Goal: Task Accomplishment & Management: Manage account settings

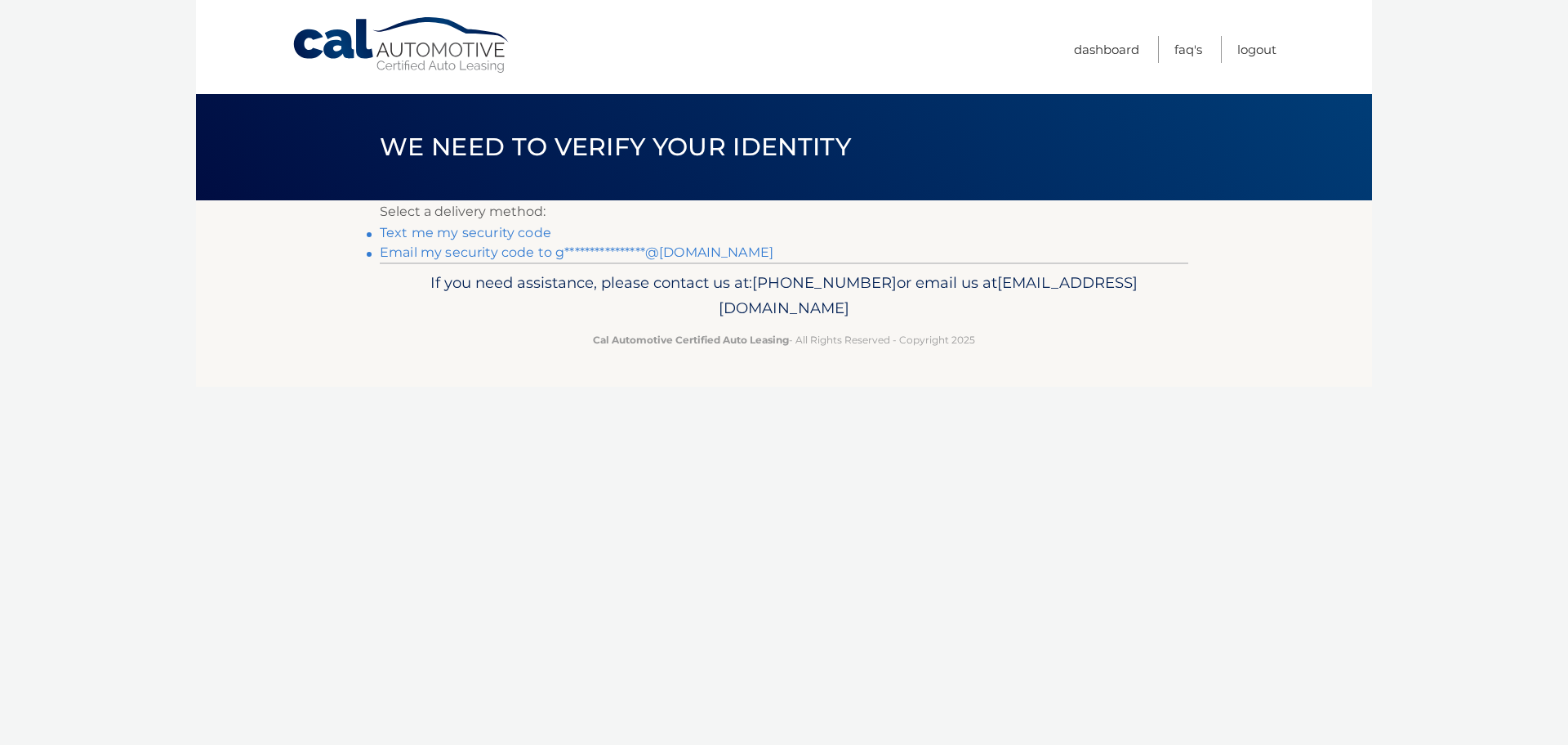
click at [518, 228] on link "Text me my security code" at bounding box center [466, 232] width 172 height 16
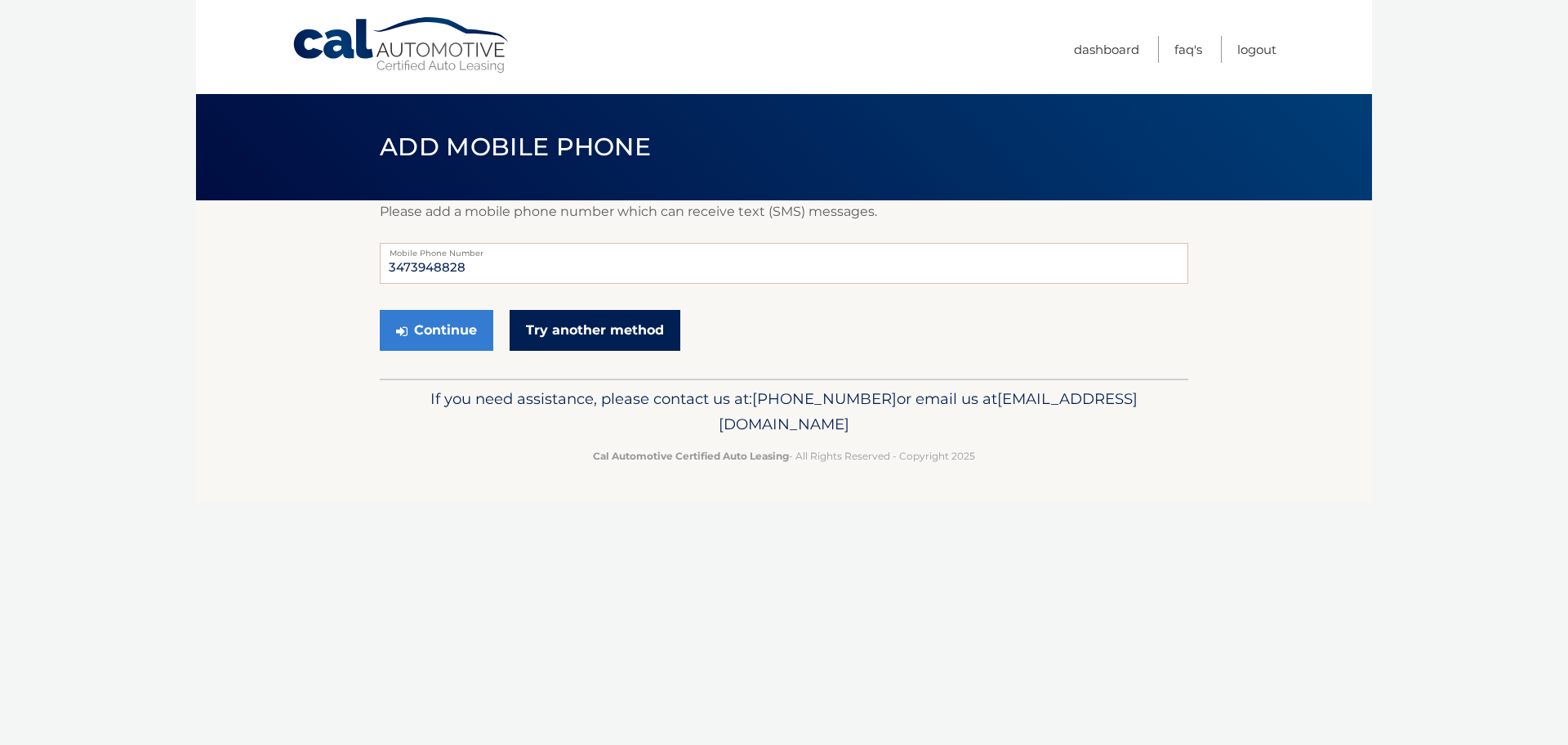
click at [561, 335] on link "Try another method" at bounding box center [595, 330] width 171 height 40
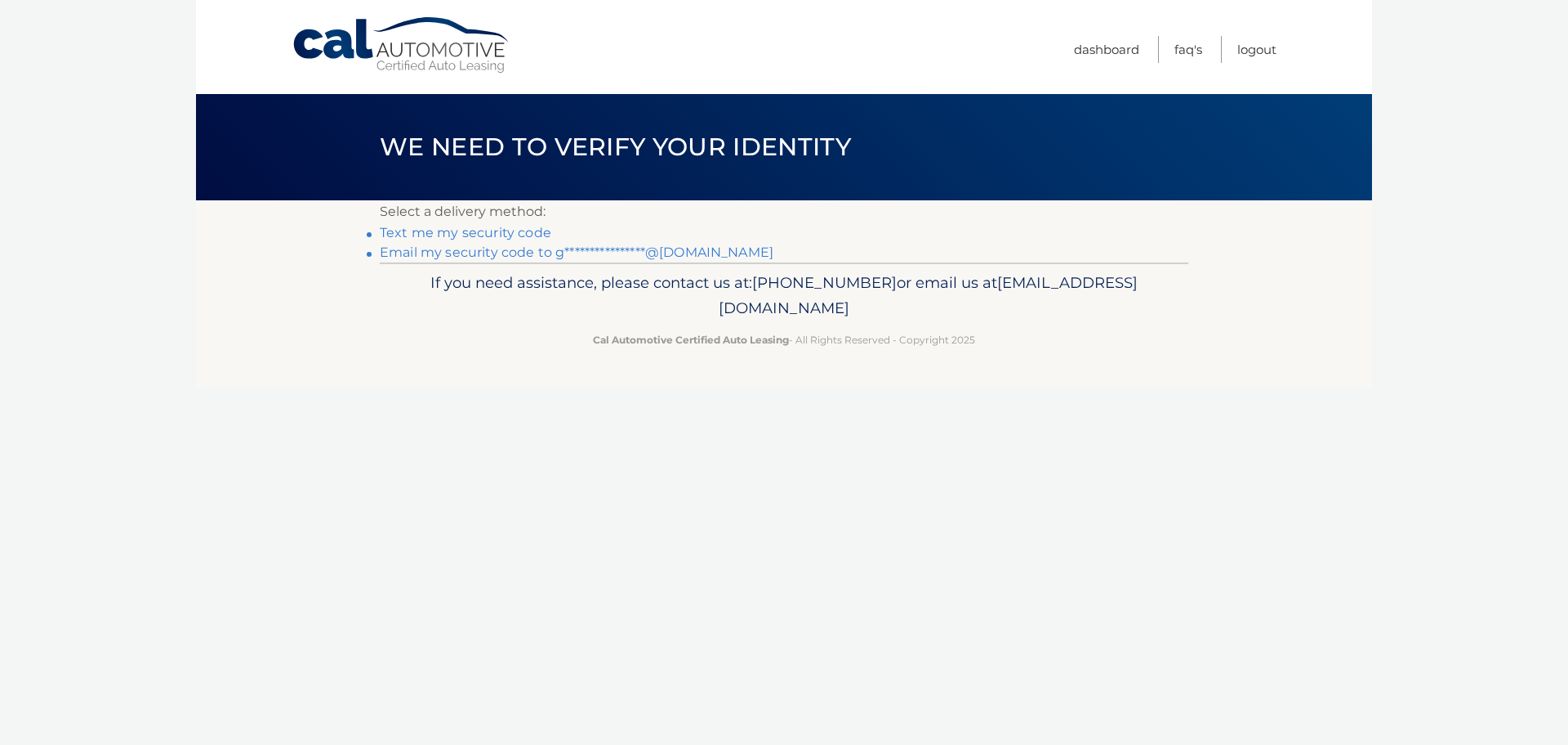
click at [580, 256] on link "**********" at bounding box center [576, 252] width 393 height 16
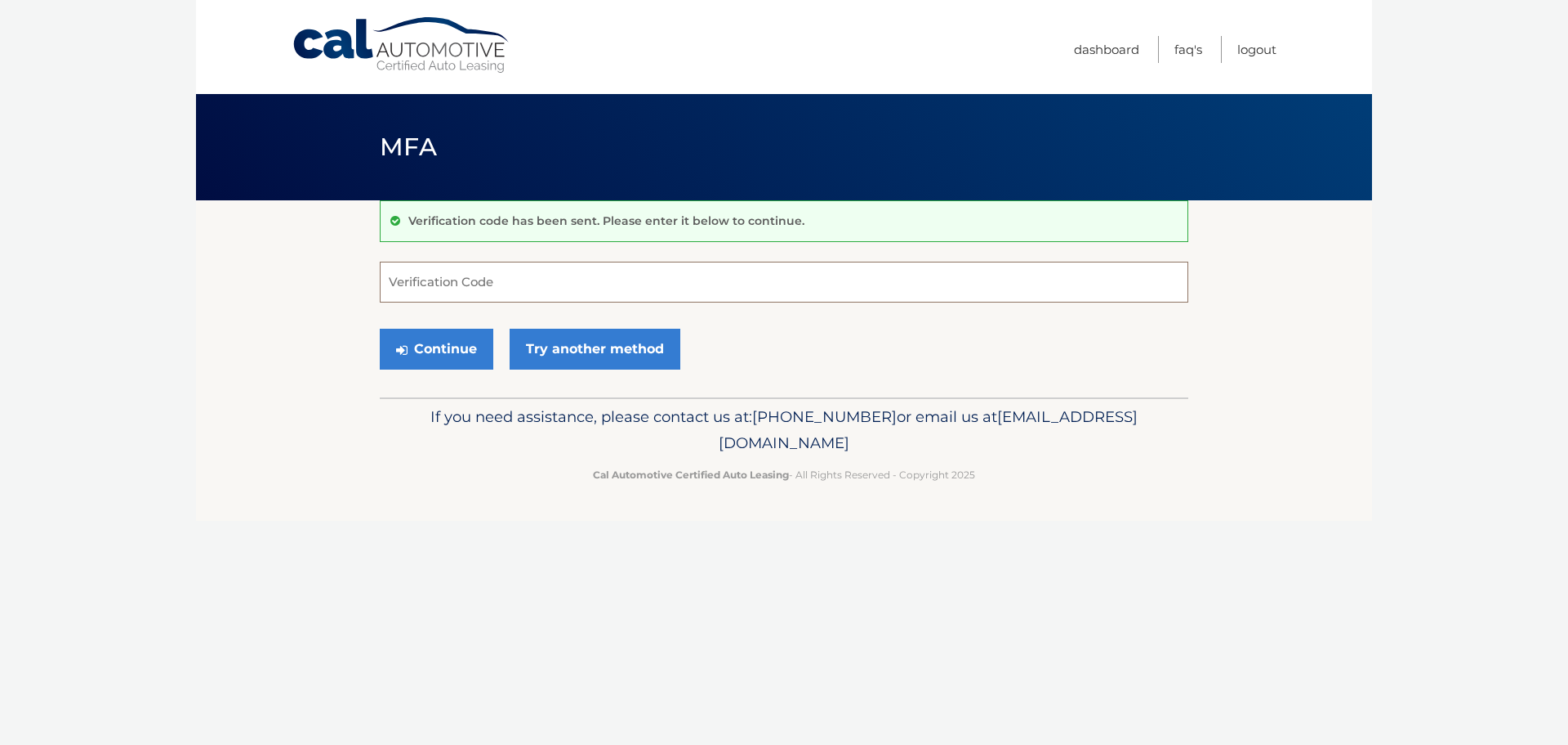
click at [618, 279] on input "Verification Code" at bounding box center [784, 281] width 808 height 40
paste input "450506"
click at [441, 343] on button "Continue" at bounding box center [437, 349] width 114 height 40
click at [483, 283] on input "450506" at bounding box center [784, 281] width 808 height 40
click at [484, 282] on input "450506" at bounding box center [784, 281] width 808 height 40
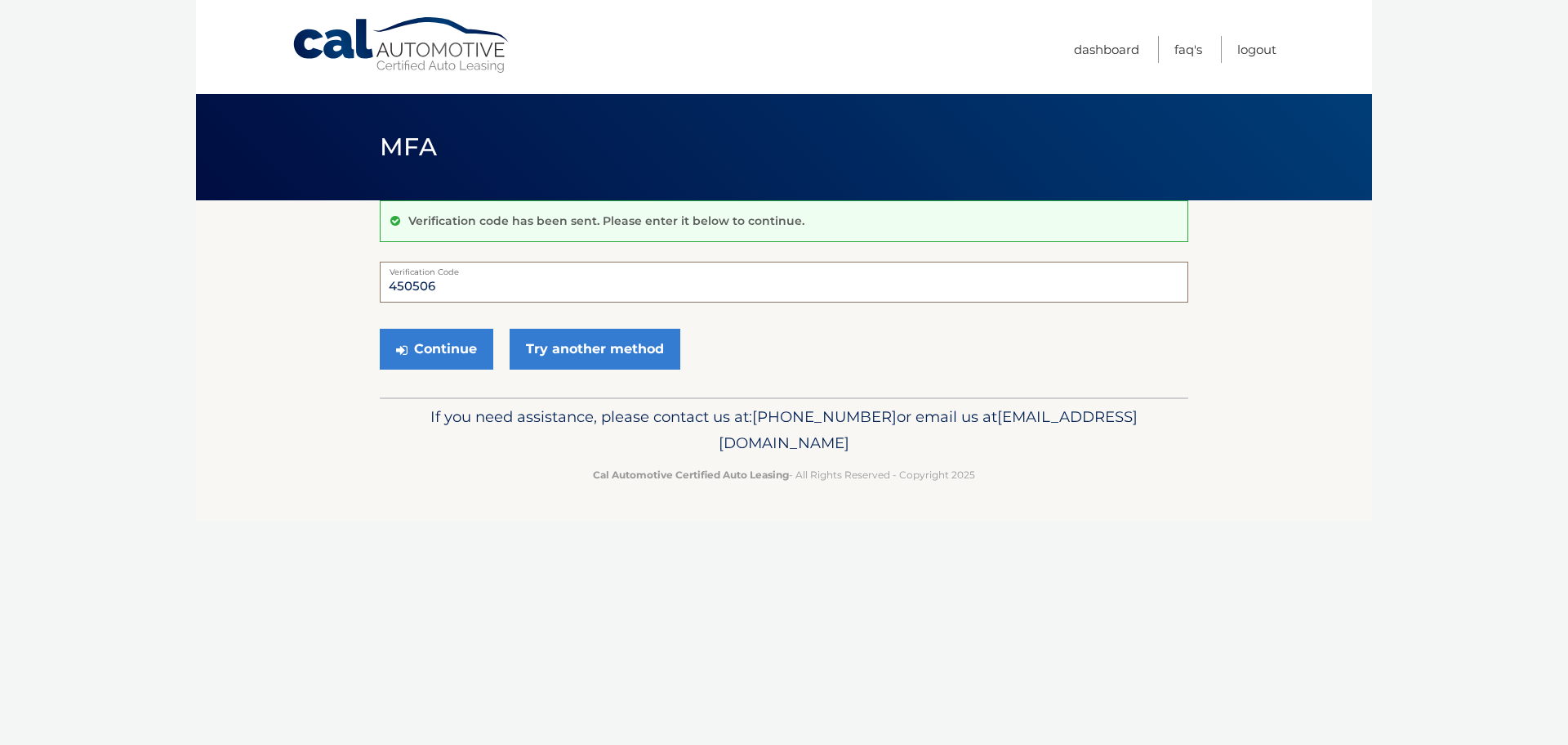
click at [485, 281] on input "450506" at bounding box center [784, 281] width 808 height 40
type input "450506"
click at [380, 329] on button "Continue" at bounding box center [437, 349] width 114 height 40
click at [433, 349] on button "Continue" at bounding box center [437, 349] width 114 height 40
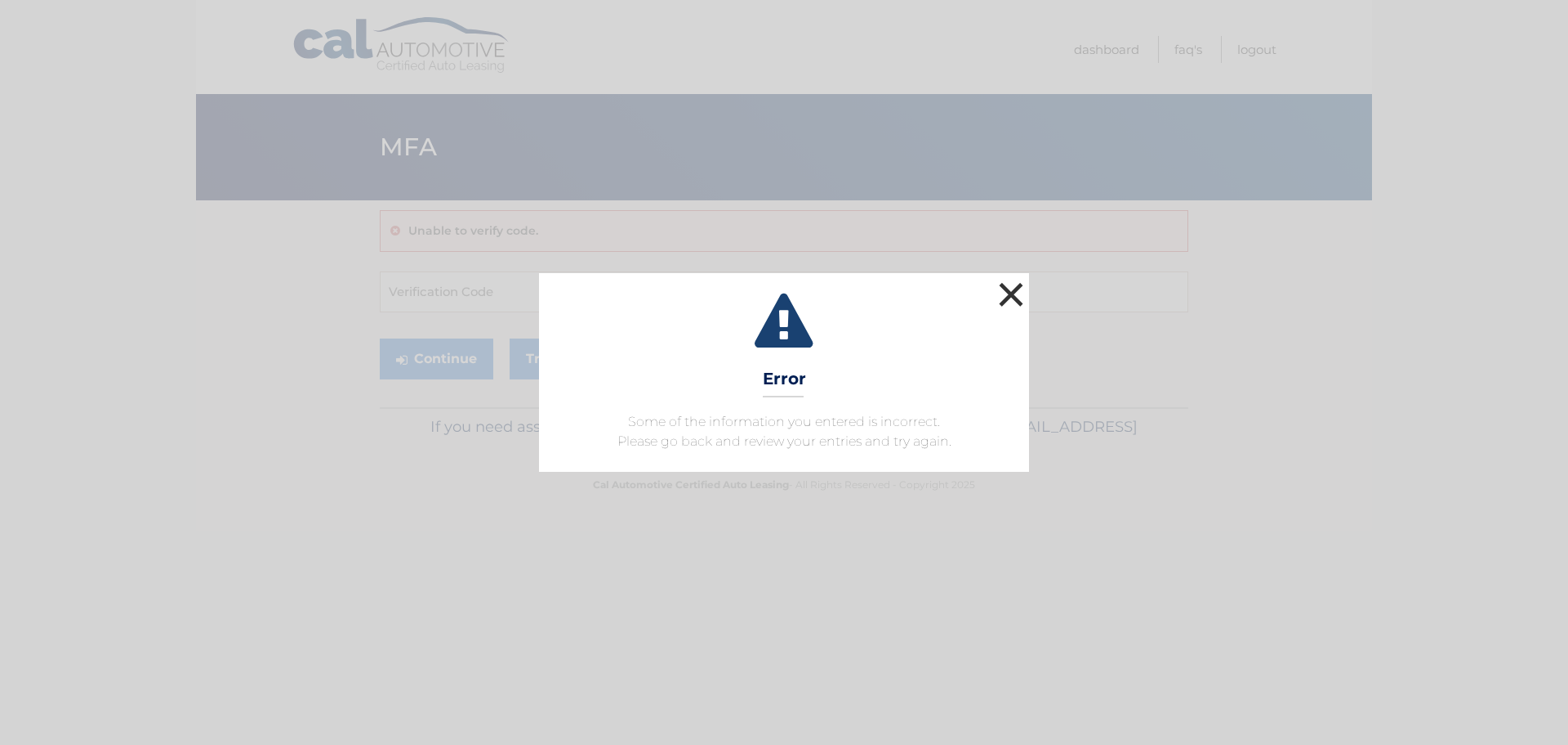
click at [1006, 298] on button "×" at bounding box center [1011, 294] width 33 height 33
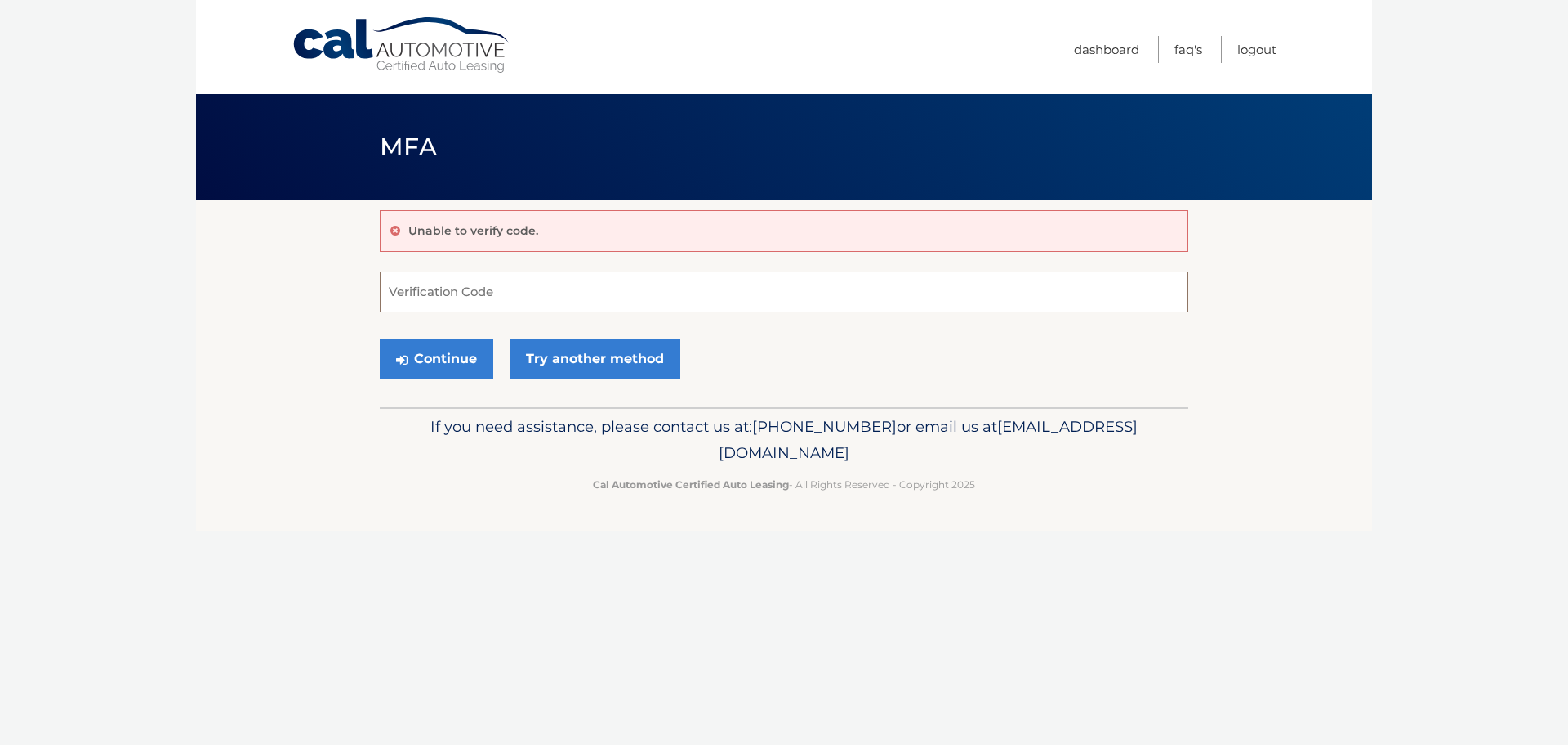
click at [653, 291] on input "Verification Code" at bounding box center [784, 291] width 808 height 40
type input "450506"
click at [411, 364] on button "Continue" at bounding box center [437, 358] width 114 height 40
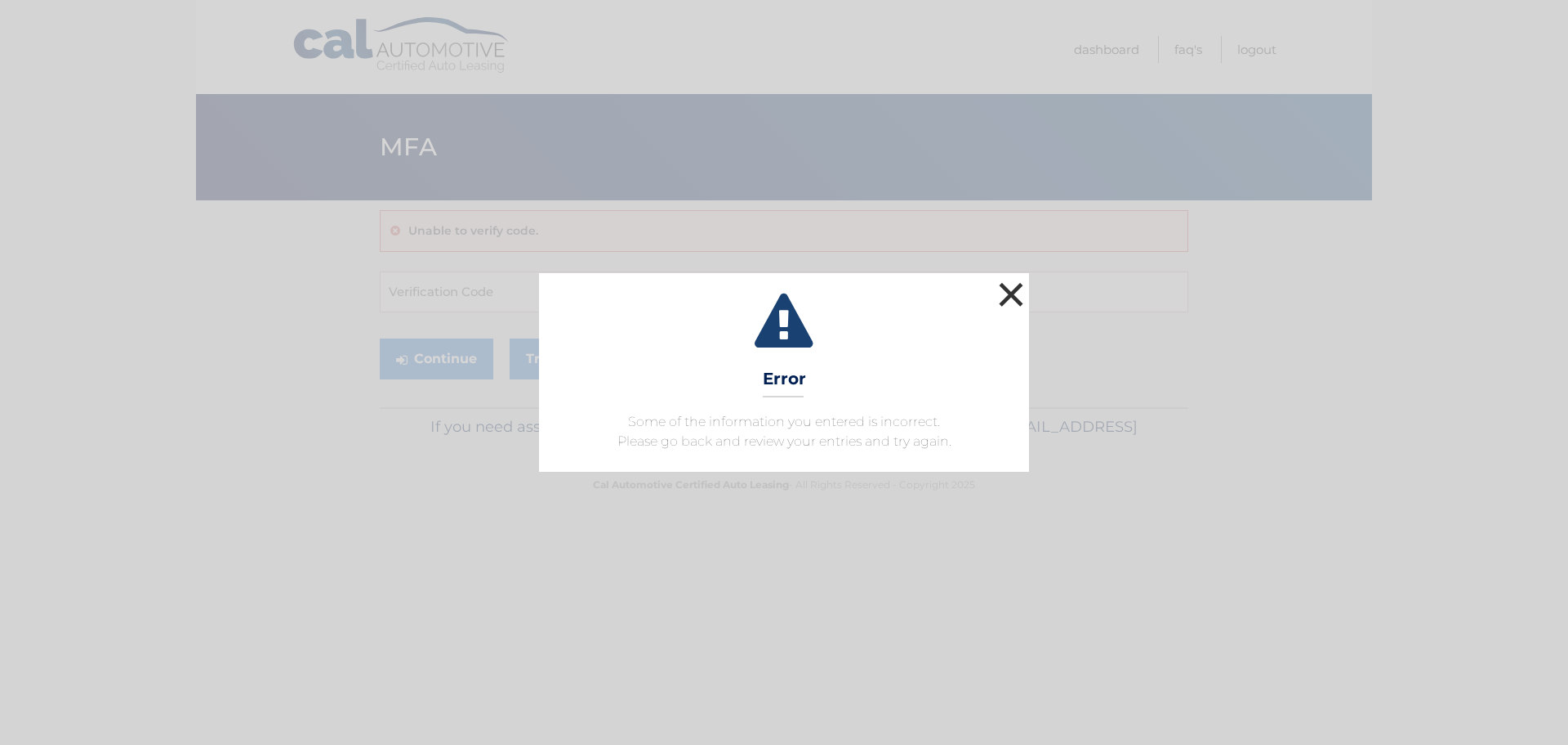
click at [1013, 289] on button "×" at bounding box center [1011, 294] width 33 height 33
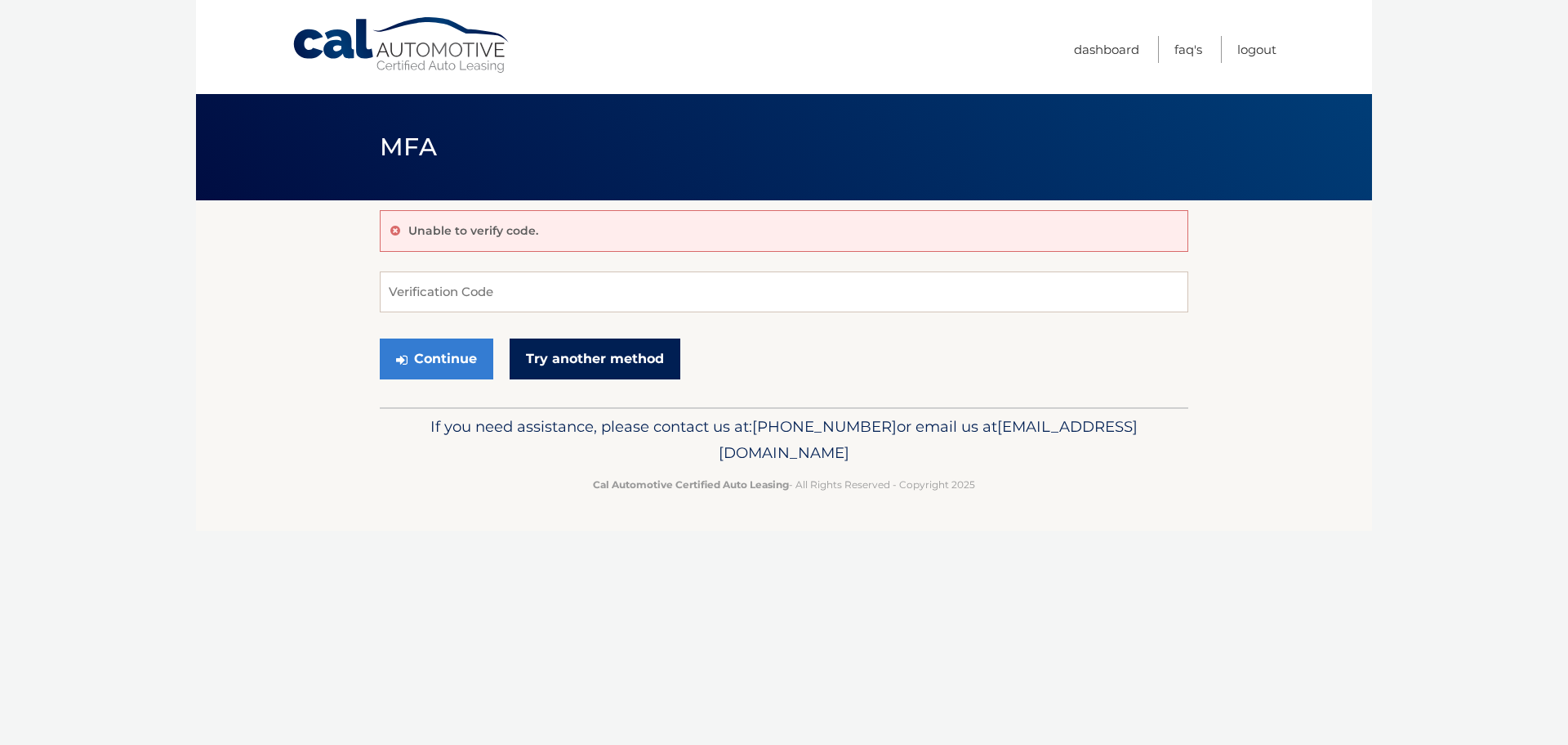
click at [595, 353] on link "Try another method" at bounding box center [595, 358] width 171 height 40
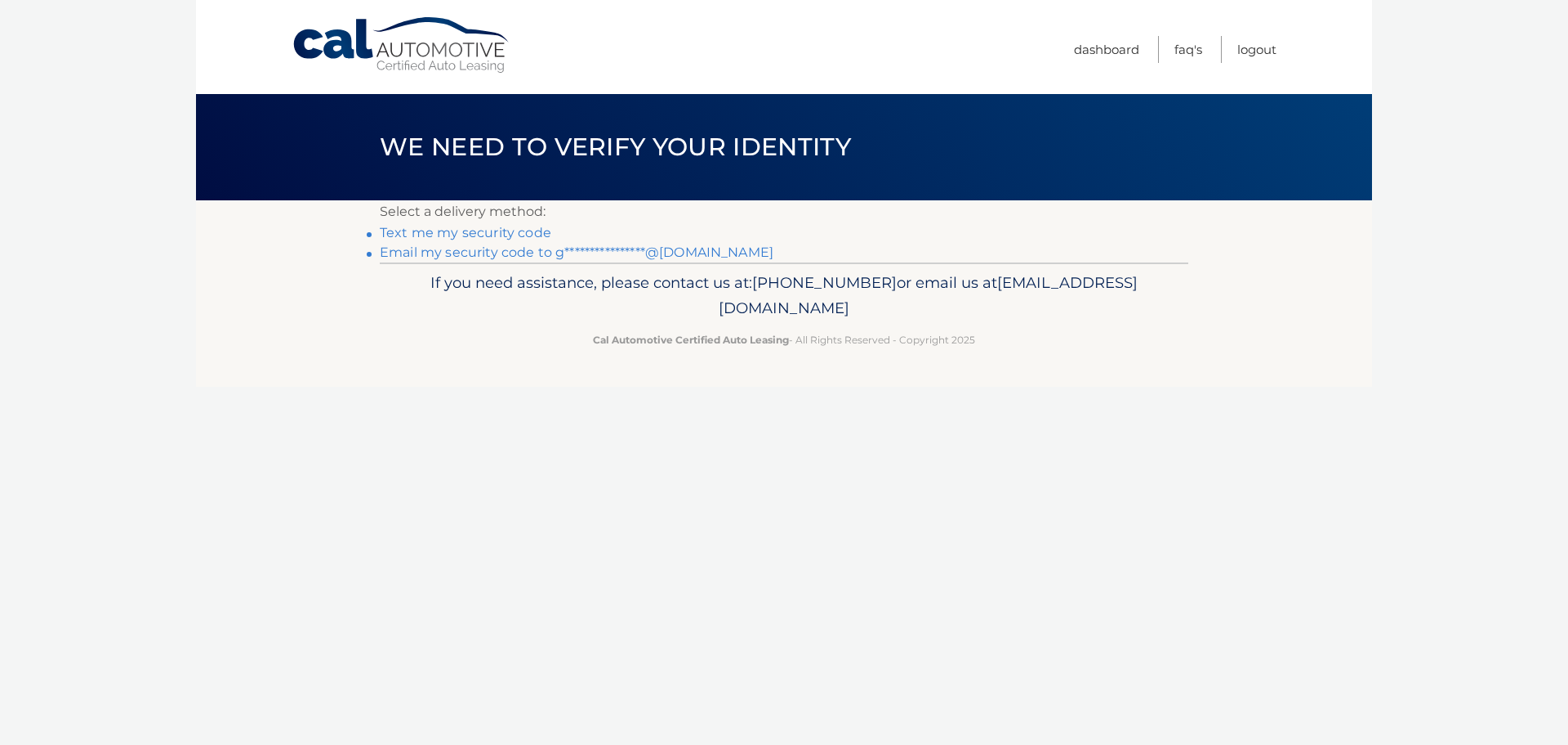
click at [587, 256] on link "**********" at bounding box center [576, 252] width 393 height 16
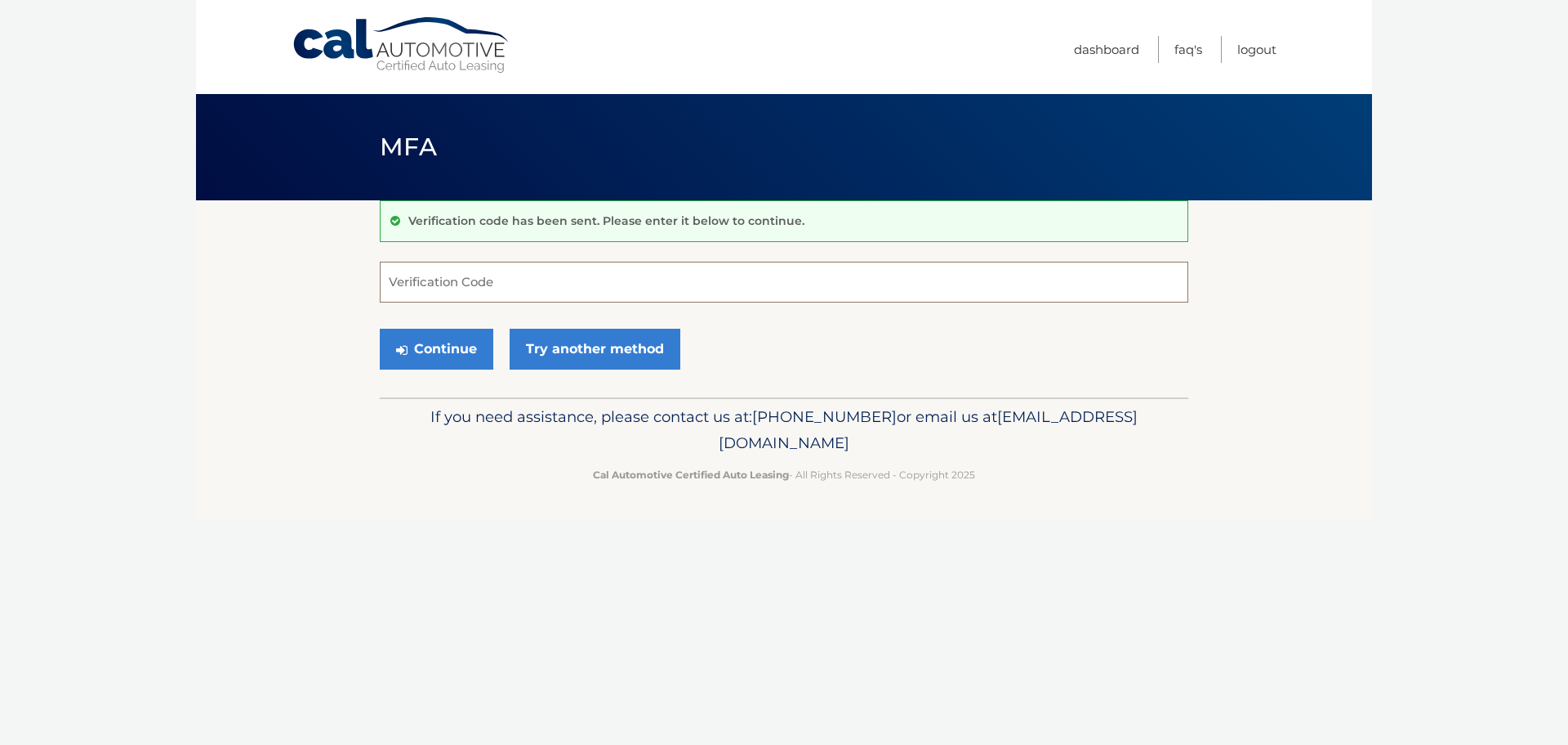
click at [555, 283] on input "Verification Code" at bounding box center [784, 281] width 808 height 40
type input "735574"
click at [432, 355] on button "Continue" at bounding box center [437, 349] width 114 height 40
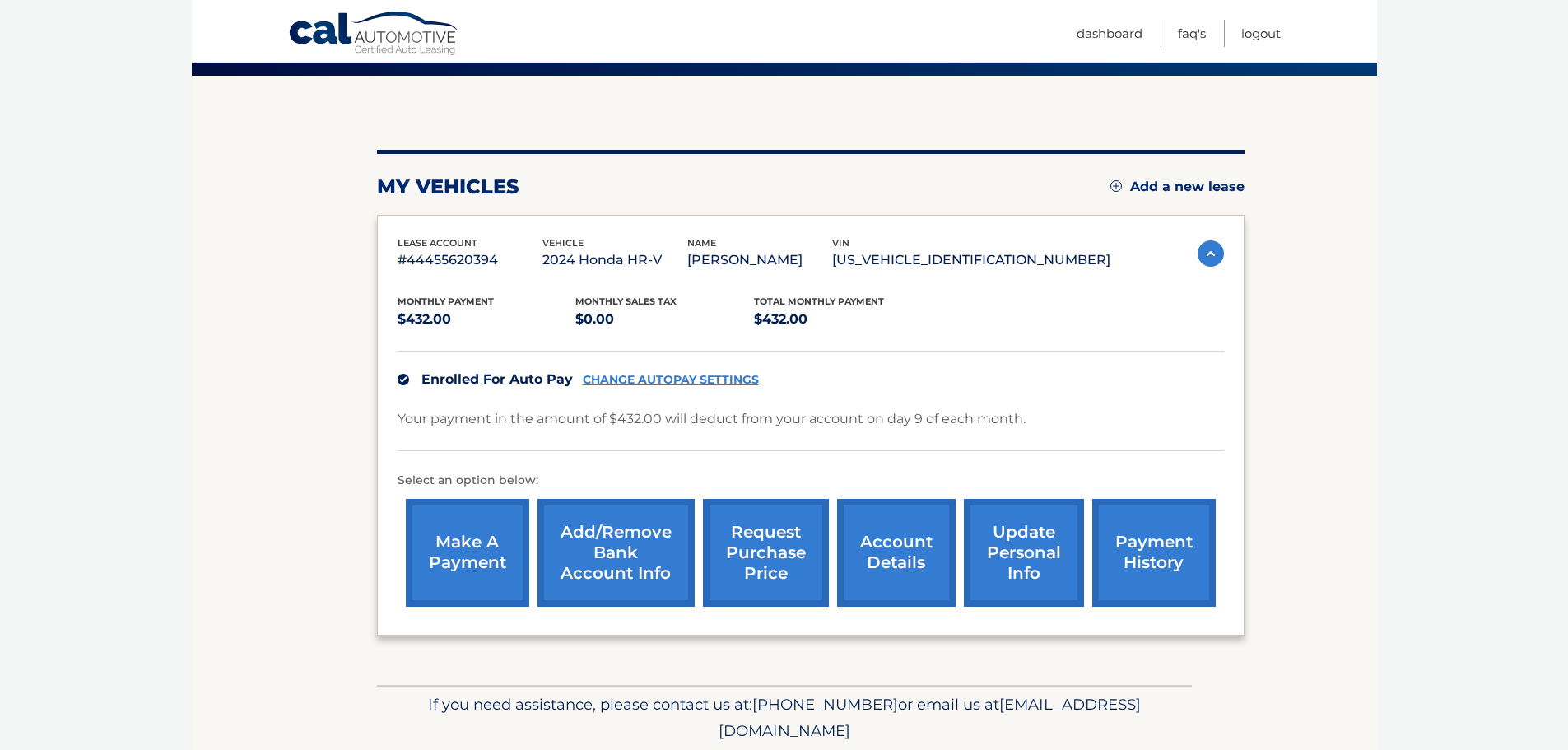
scroll to position [165, 0]
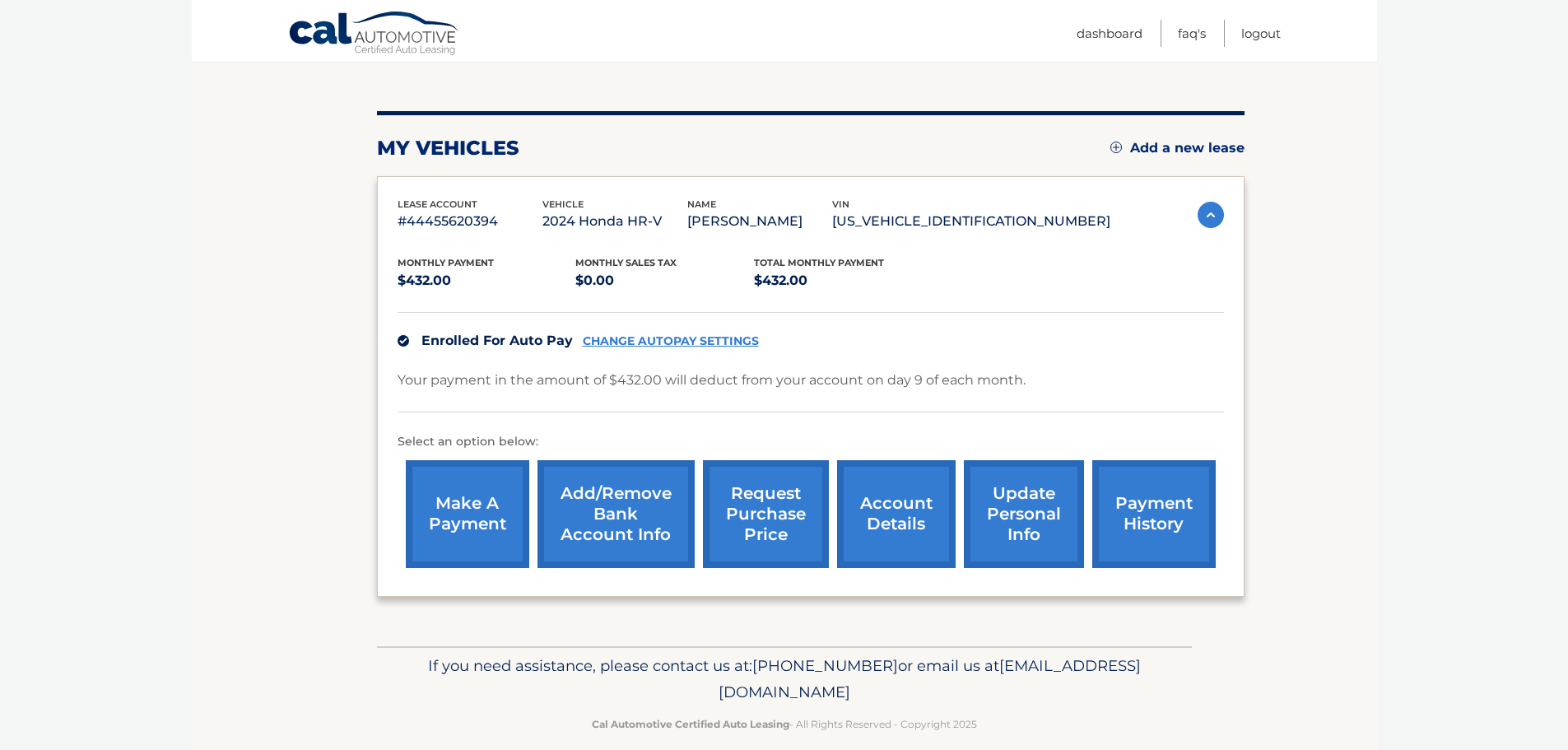
click at [1161, 517] on link "payment history" at bounding box center [1154, 514] width 123 height 108
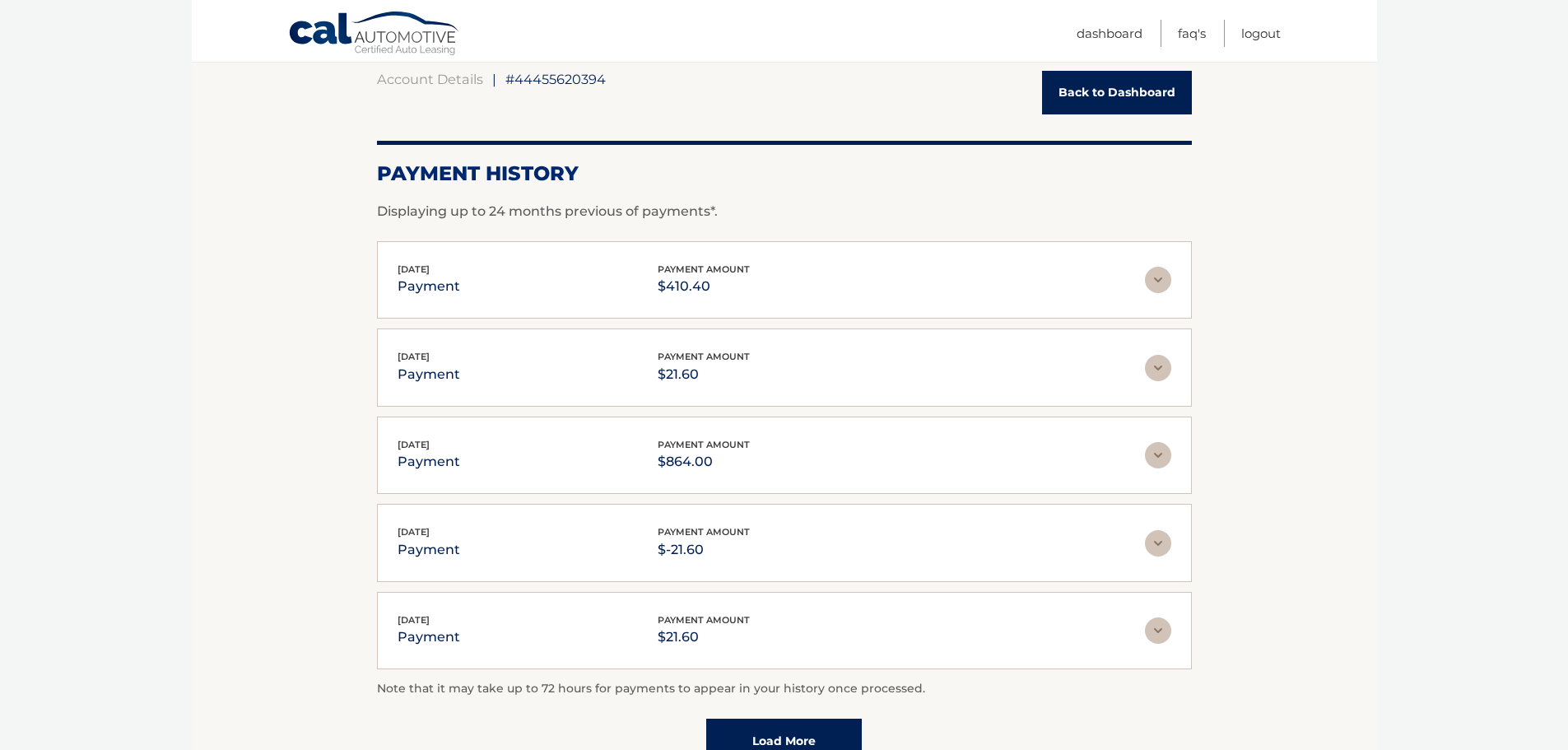
scroll to position [165, 0]
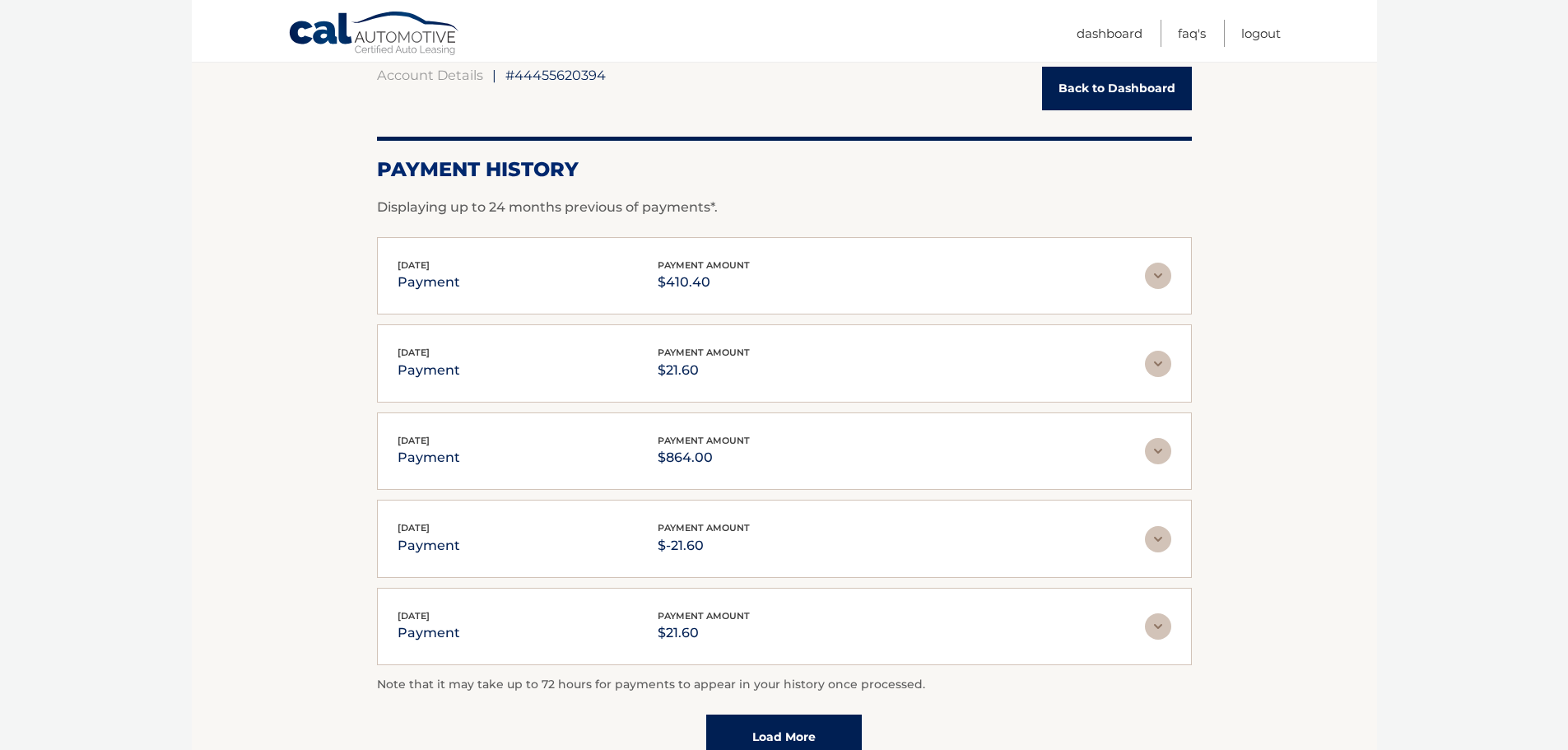
click at [1159, 366] on img at bounding box center [1158, 364] width 26 height 26
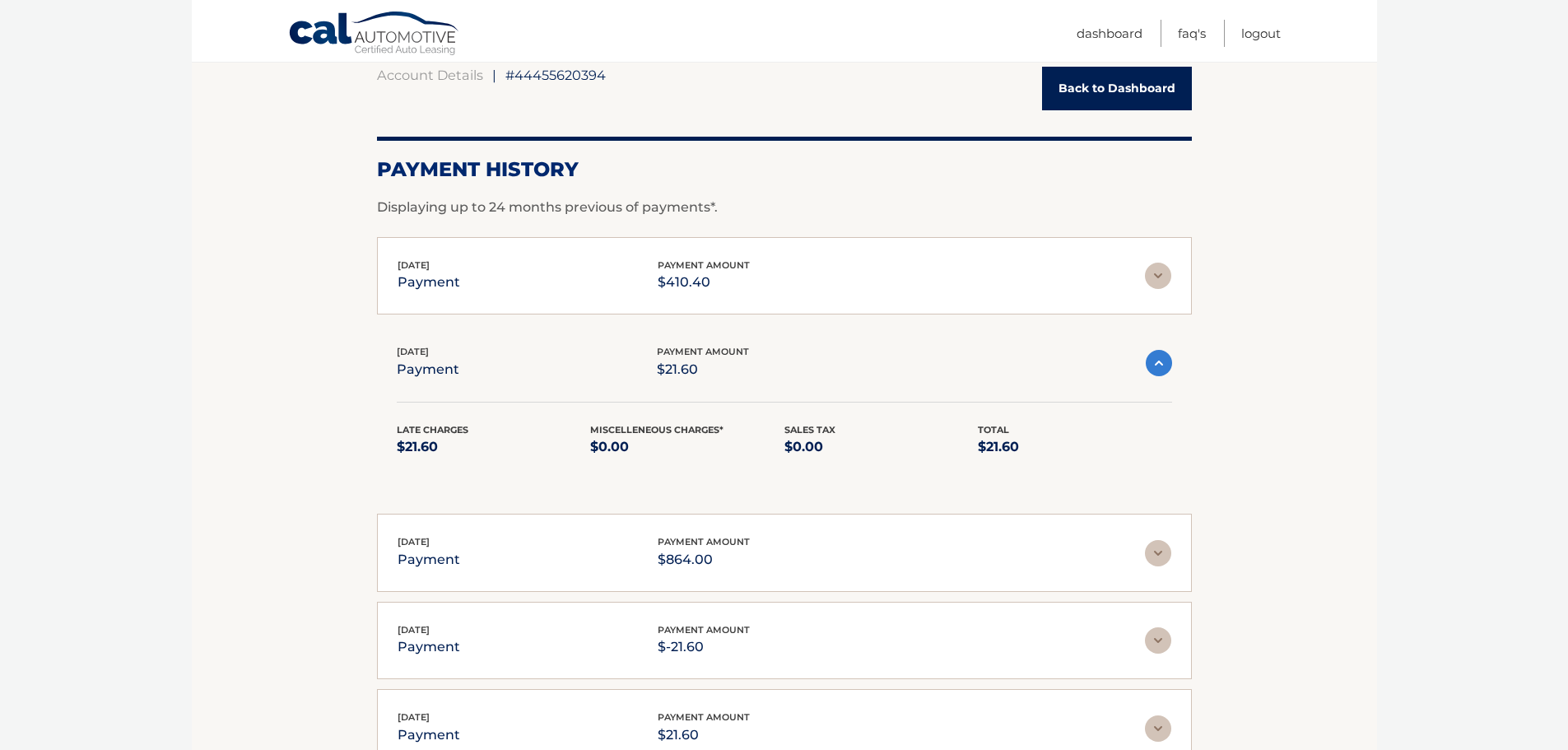
click at [1159, 366] on img at bounding box center [1159, 363] width 26 height 26
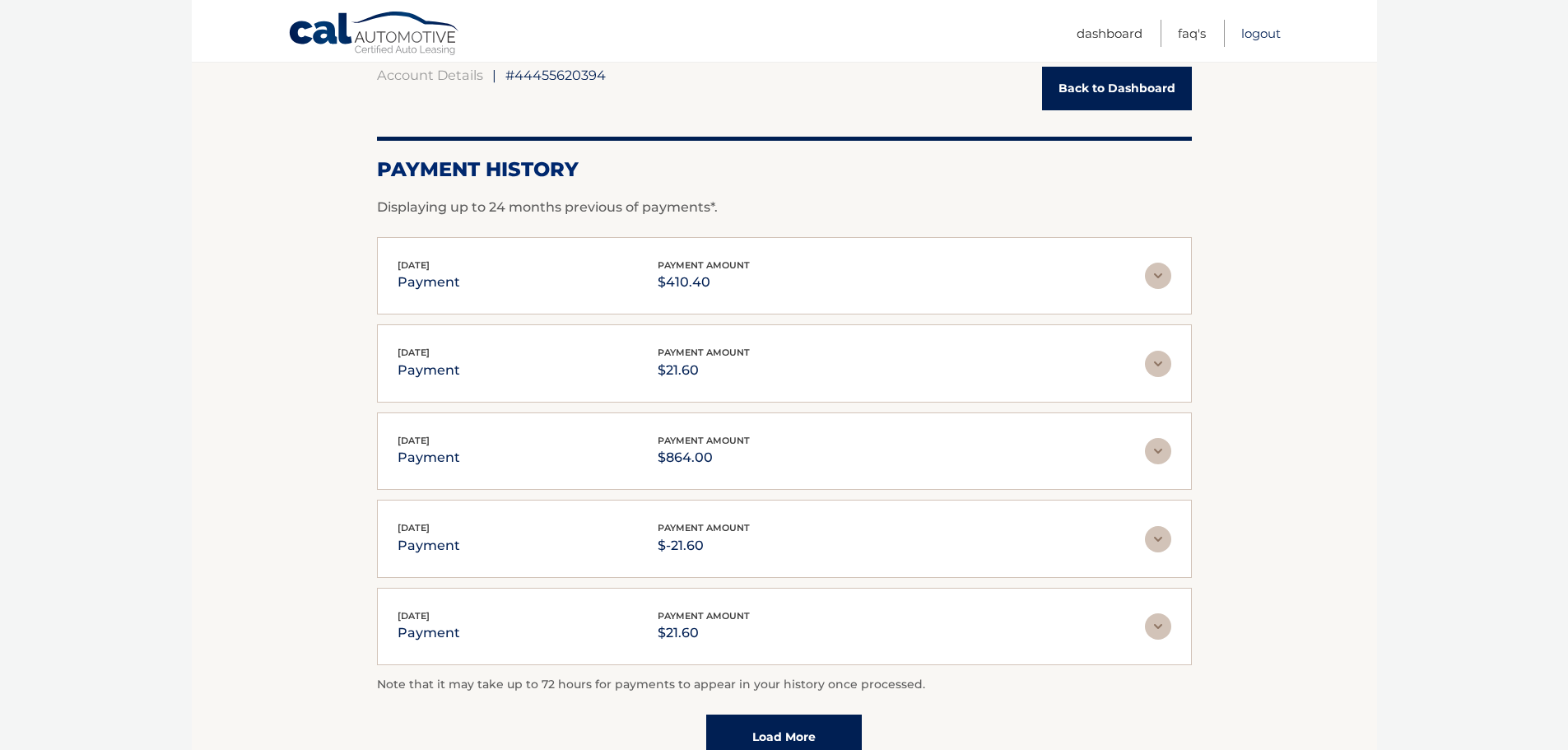
click at [1268, 33] on link "Logout" at bounding box center [1261, 33] width 40 height 27
